Goal: Information Seeking & Learning: Learn about a topic

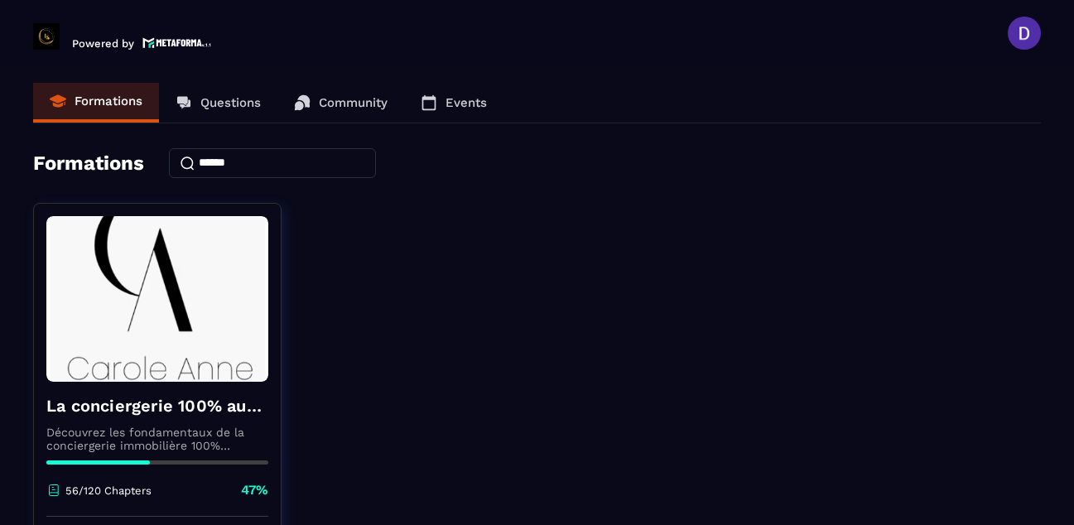
click at [749, 179] on div "Formations Questions Community Events Formations La conciergerie 100% automatis…" at bounding box center [536, 368] width 1007 height 570
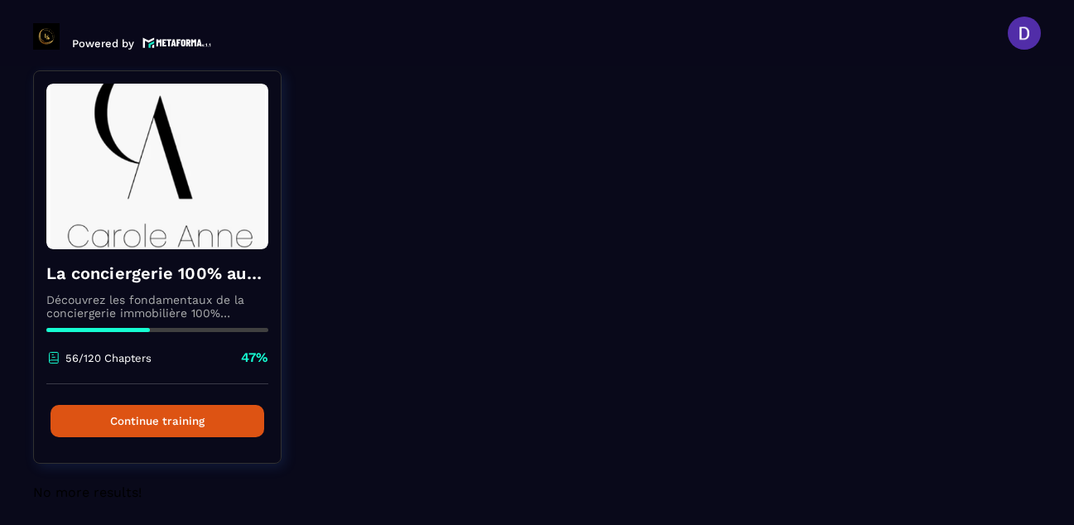
scroll to position [139, 0]
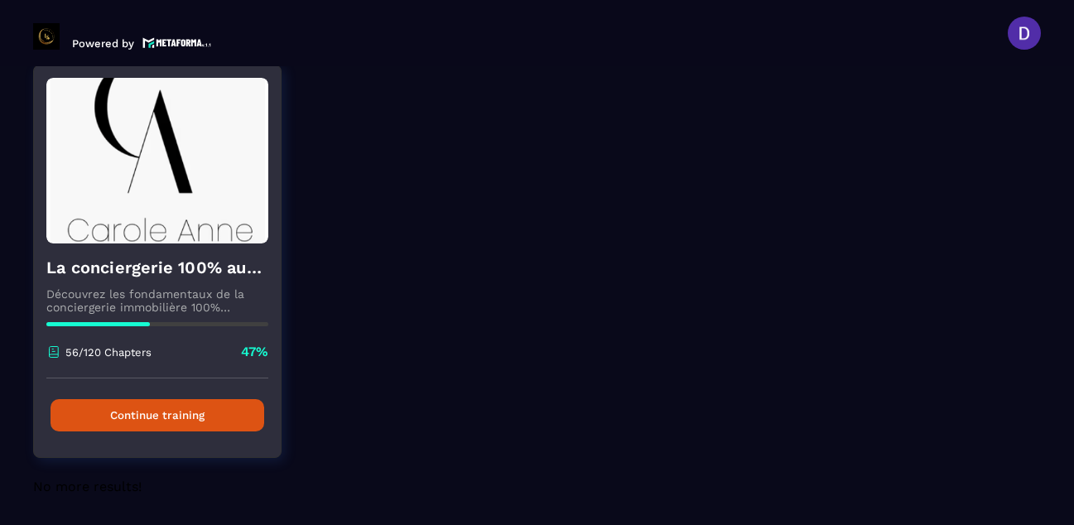
click at [120, 412] on button "Continue training" at bounding box center [157, 415] width 214 height 32
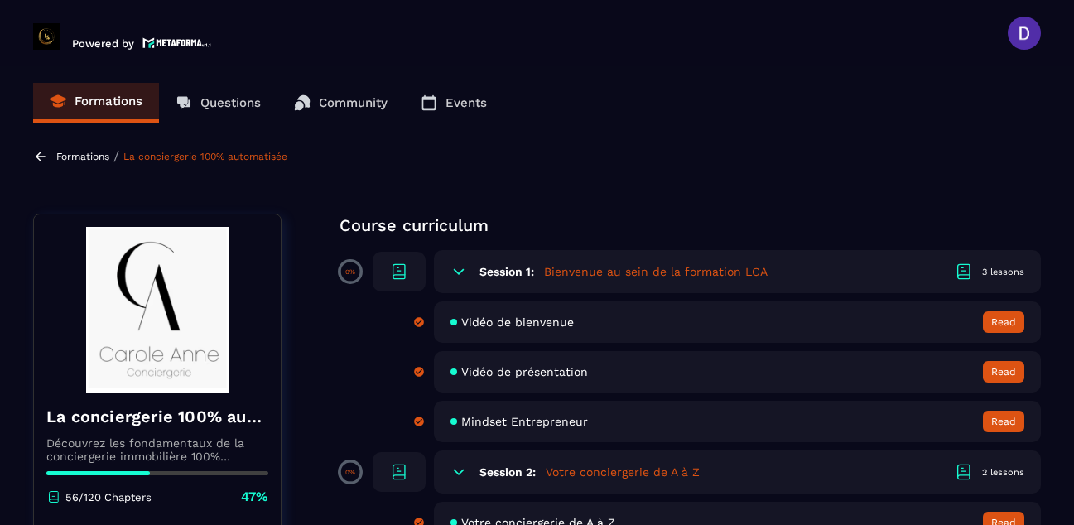
click at [1019, 182] on section "Formations Questions Community Events Formations / La conciergerie 100% automat…" at bounding box center [537, 298] width 1074 height 465
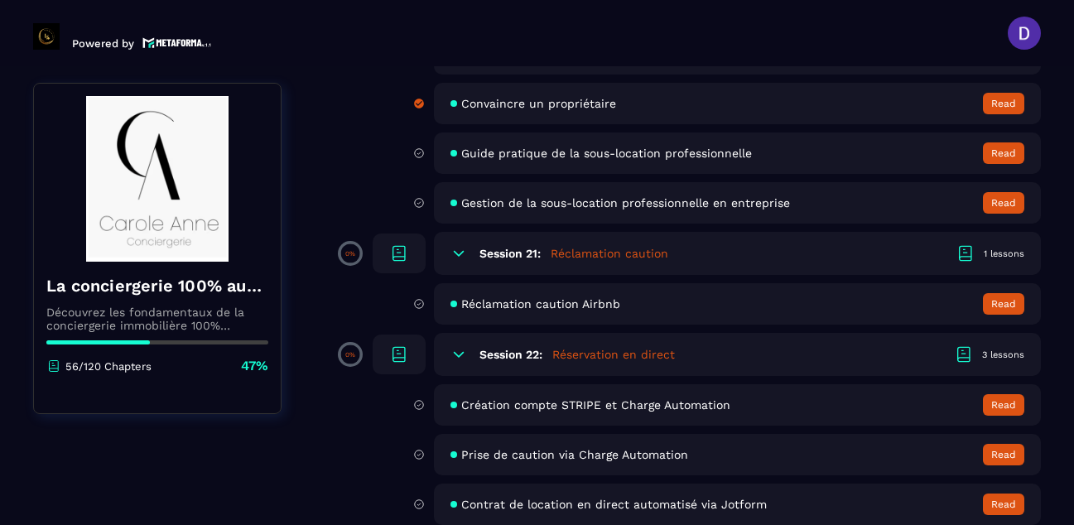
scroll to position [3973, 0]
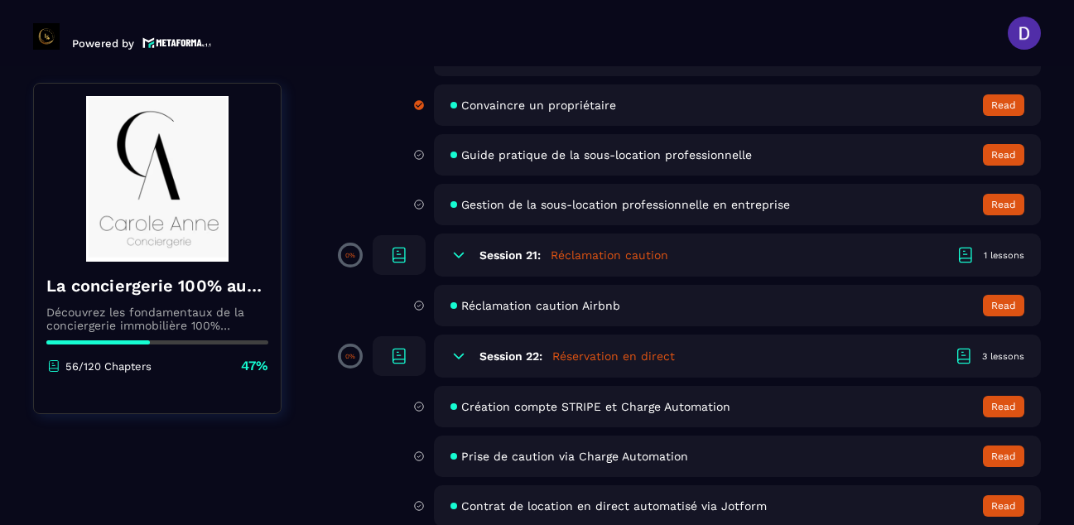
click at [567, 150] on span "Guide pratique de la sous-location professionnelle" at bounding box center [606, 154] width 291 height 13
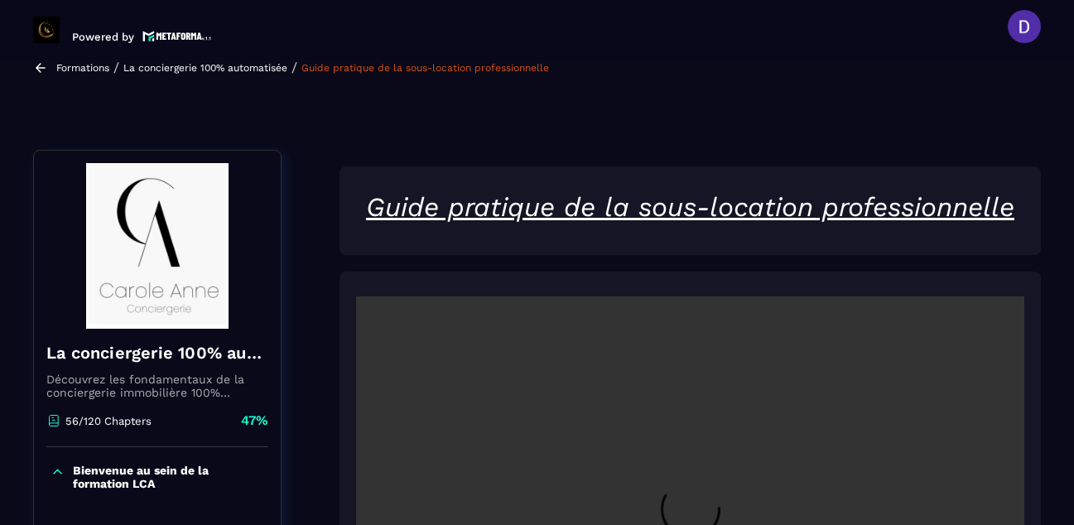
scroll to position [172, 0]
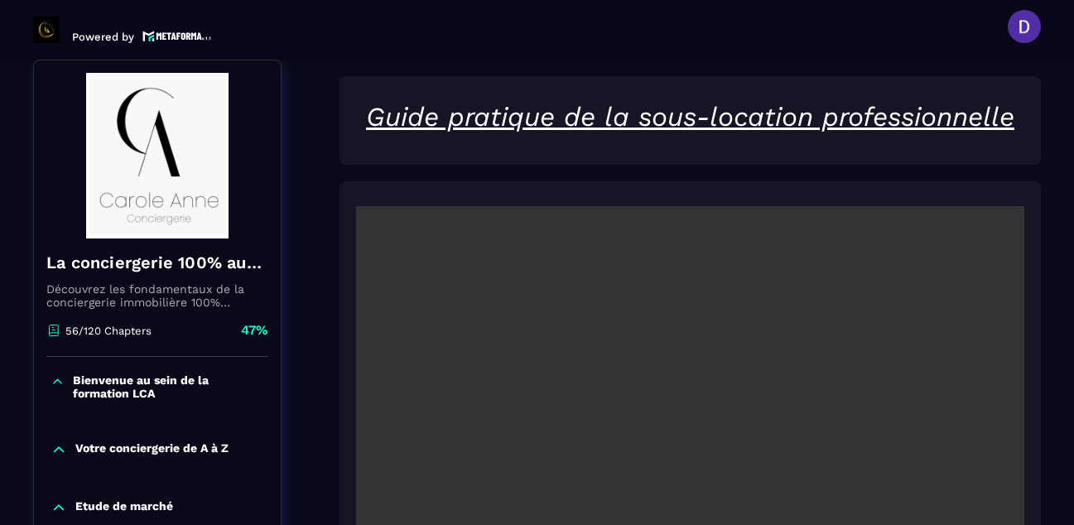
click at [747, 424] on video at bounding box center [690, 428] width 668 height 445
drag, startPoint x: 877, startPoint y: 392, endPoint x: 890, endPoint y: 300, distance: 92.7
click at [890, 300] on video at bounding box center [690, 428] width 668 height 445
click at [1047, 385] on section "Formations Questions Community Events Formations / La conciergerie 100% automat…" at bounding box center [537, 292] width 1074 height 465
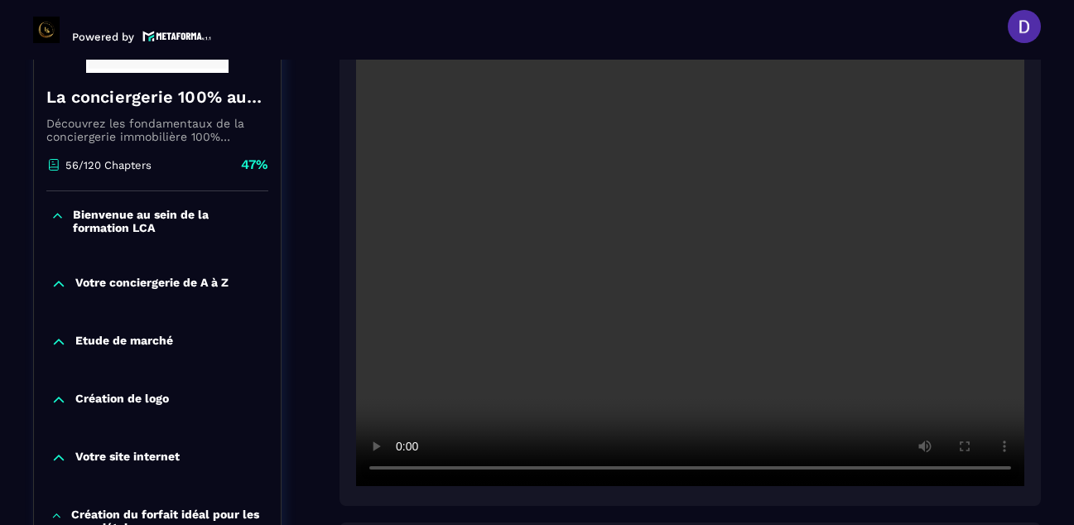
scroll to position [371, 0]
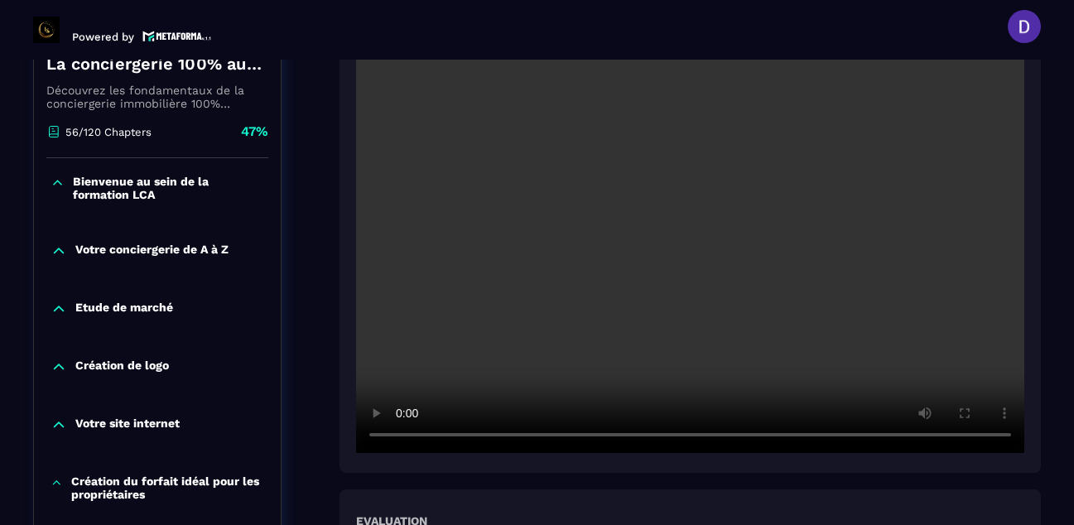
click at [1051, 244] on section "Formations Questions Community Events Formations / La conciergerie 100% automat…" at bounding box center [537, 292] width 1074 height 465
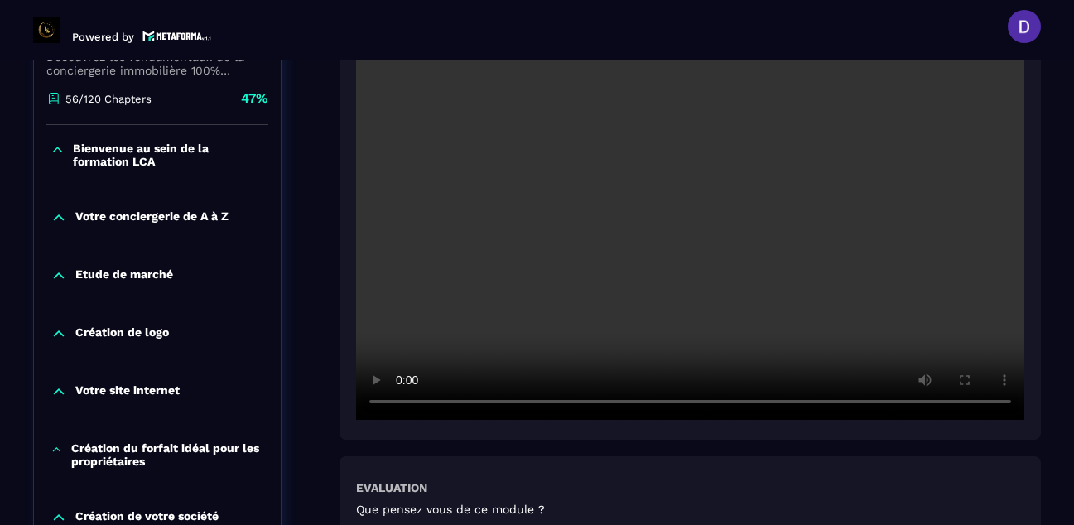
scroll to position [437, 0]
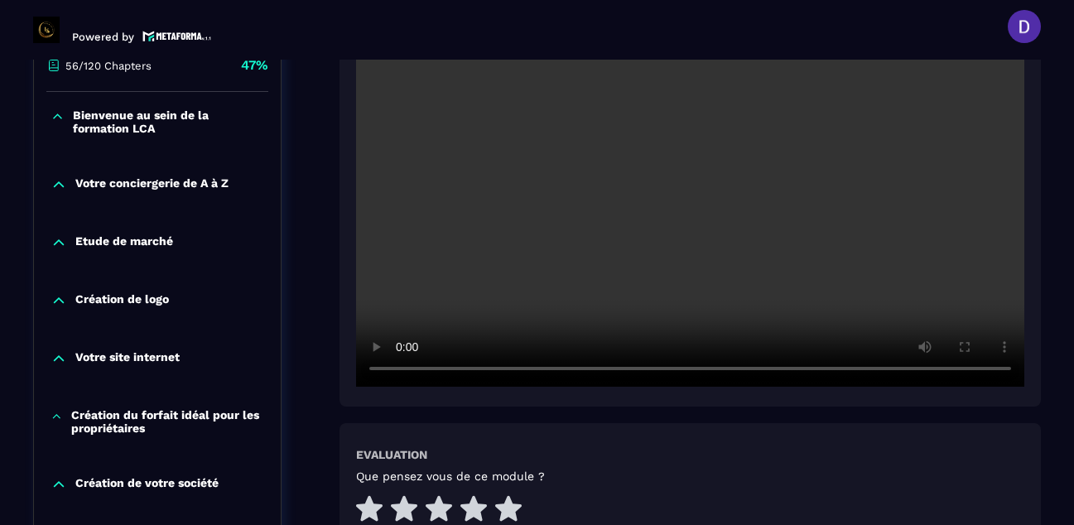
click at [1055, 94] on section "Formations Questions Community Events Formations / La conciergerie 100% automat…" at bounding box center [537, 292] width 1074 height 465
click at [1049, 238] on section "Formations Questions Community Events Formations / La conciergerie 100% automat…" at bounding box center [537, 292] width 1074 height 465
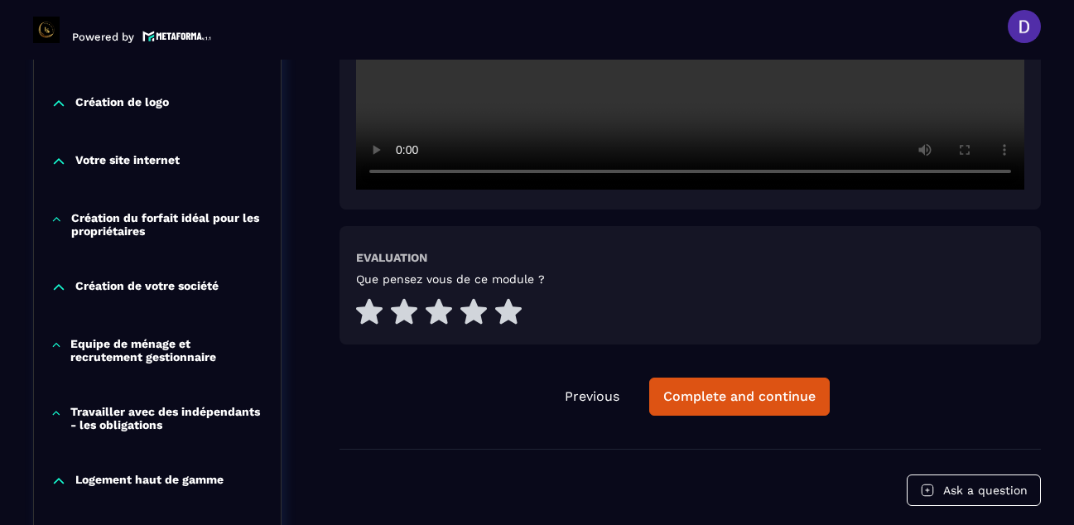
scroll to position [669, 0]
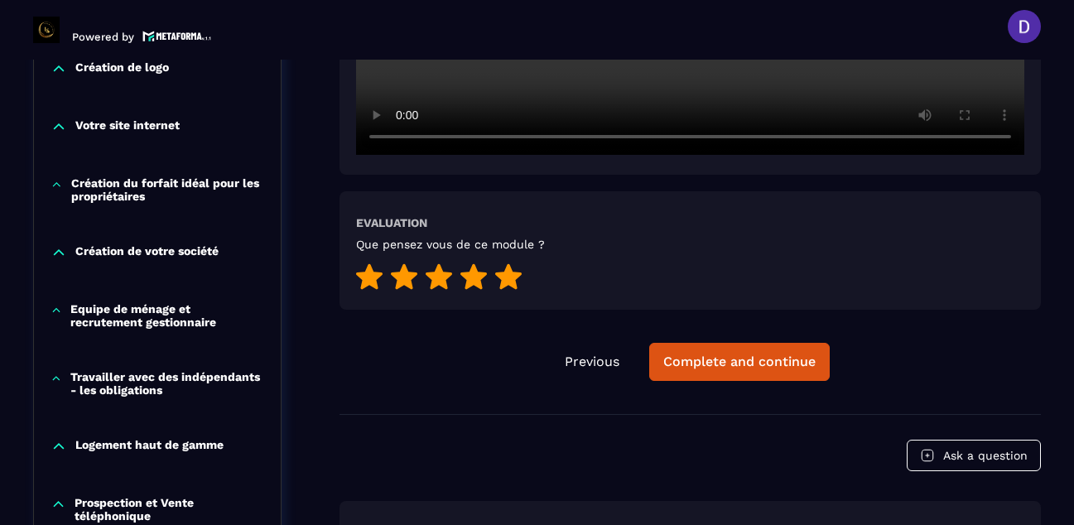
click at [508, 277] on icon at bounding box center [508, 277] width 26 height 26
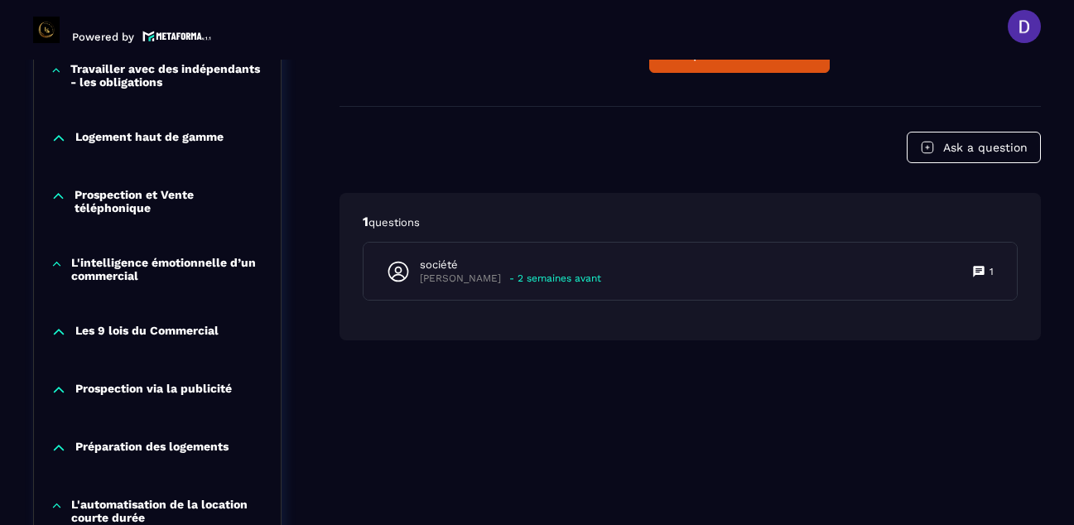
scroll to position [1000, 0]
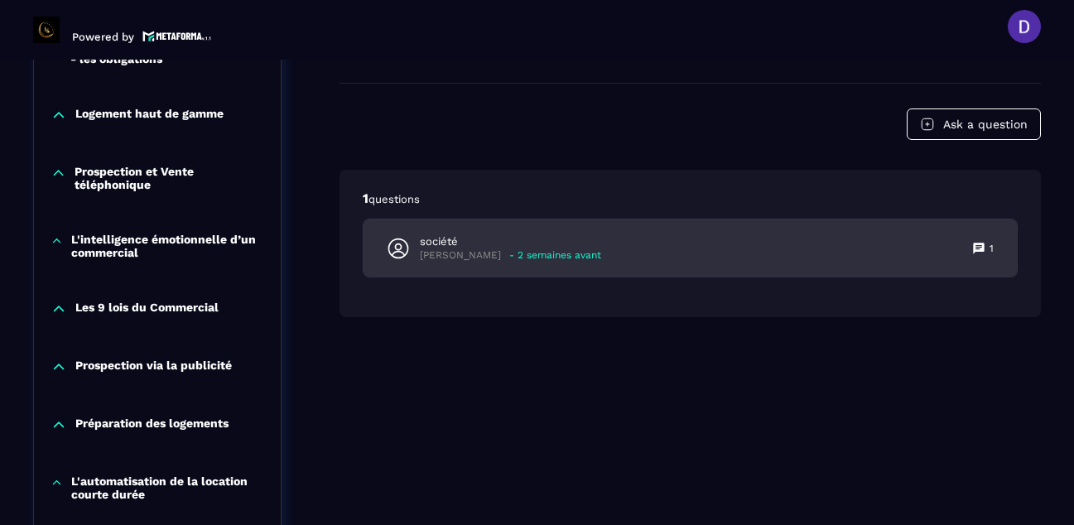
click at [476, 241] on p "société" at bounding box center [510, 241] width 181 height 15
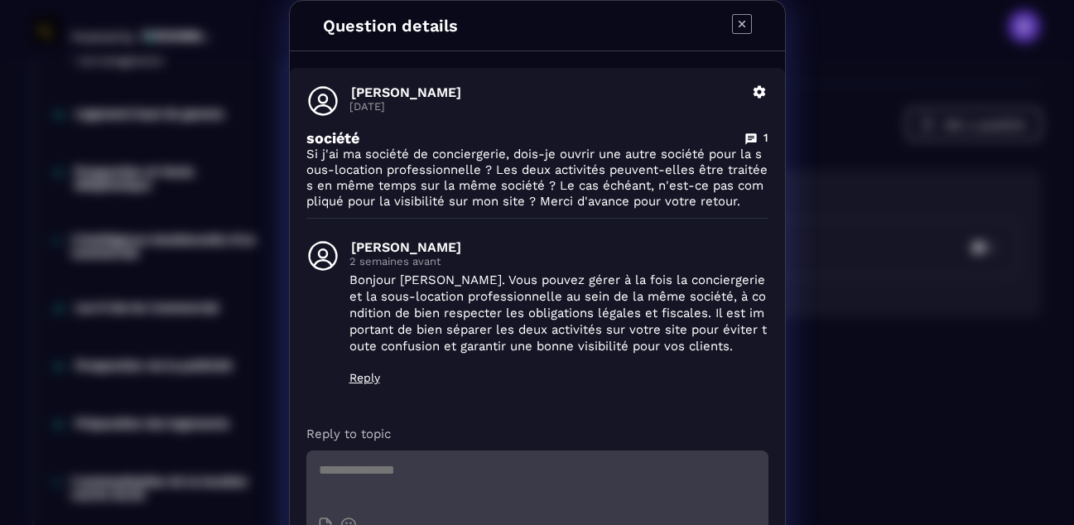
click at [733, 21] on icon "Modal window" at bounding box center [742, 24] width 20 height 20
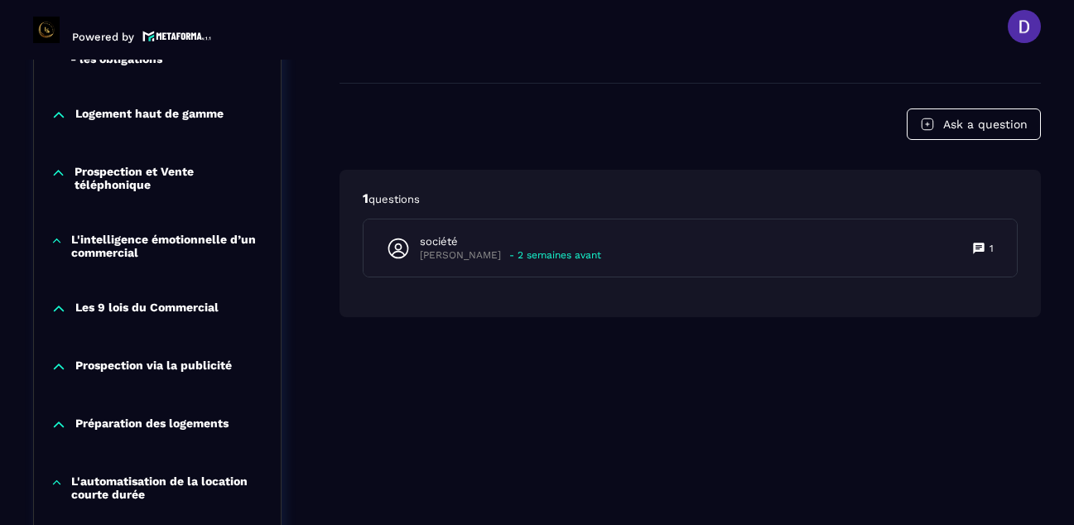
click at [716, 113] on div "Ask a question" at bounding box center [689, 123] width 701 height 31
click at [699, 38] on header "Powered by [PERSON_NAME] [PERSON_NAME][EMAIL_ADDRESS][PERSON_NAME][DOMAIN_NAME]…" at bounding box center [537, 26] width 1074 height 66
click at [1060, 58] on header "Powered by [PERSON_NAME] [PERSON_NAME][EMAIL_ADDRESS][PERSON_NAME][DOMAIN_NAME]…" at bounding box center [537, 26] width 1074 height 66
